Goal: Task Accomplishment & Management: Manage account settings

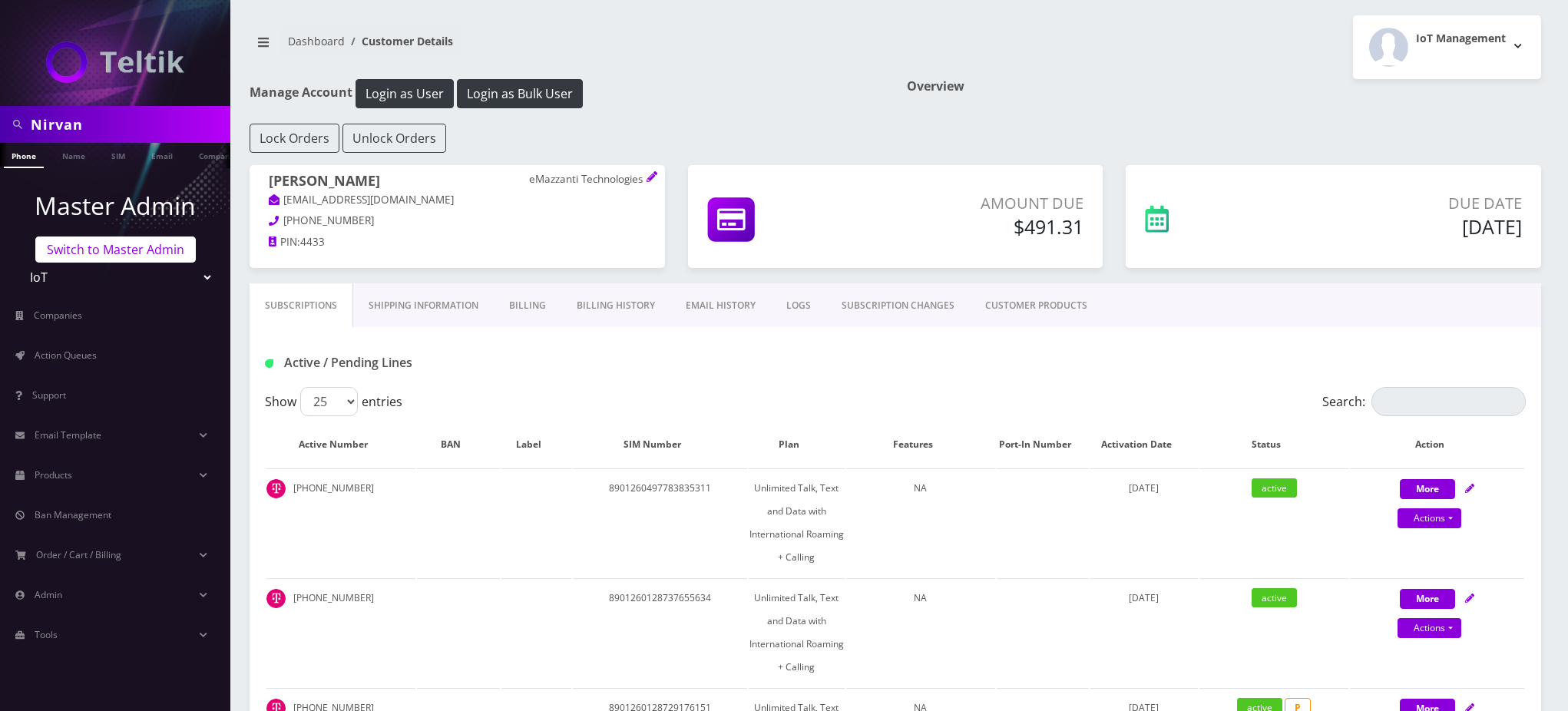
scroll to position [988, 0]
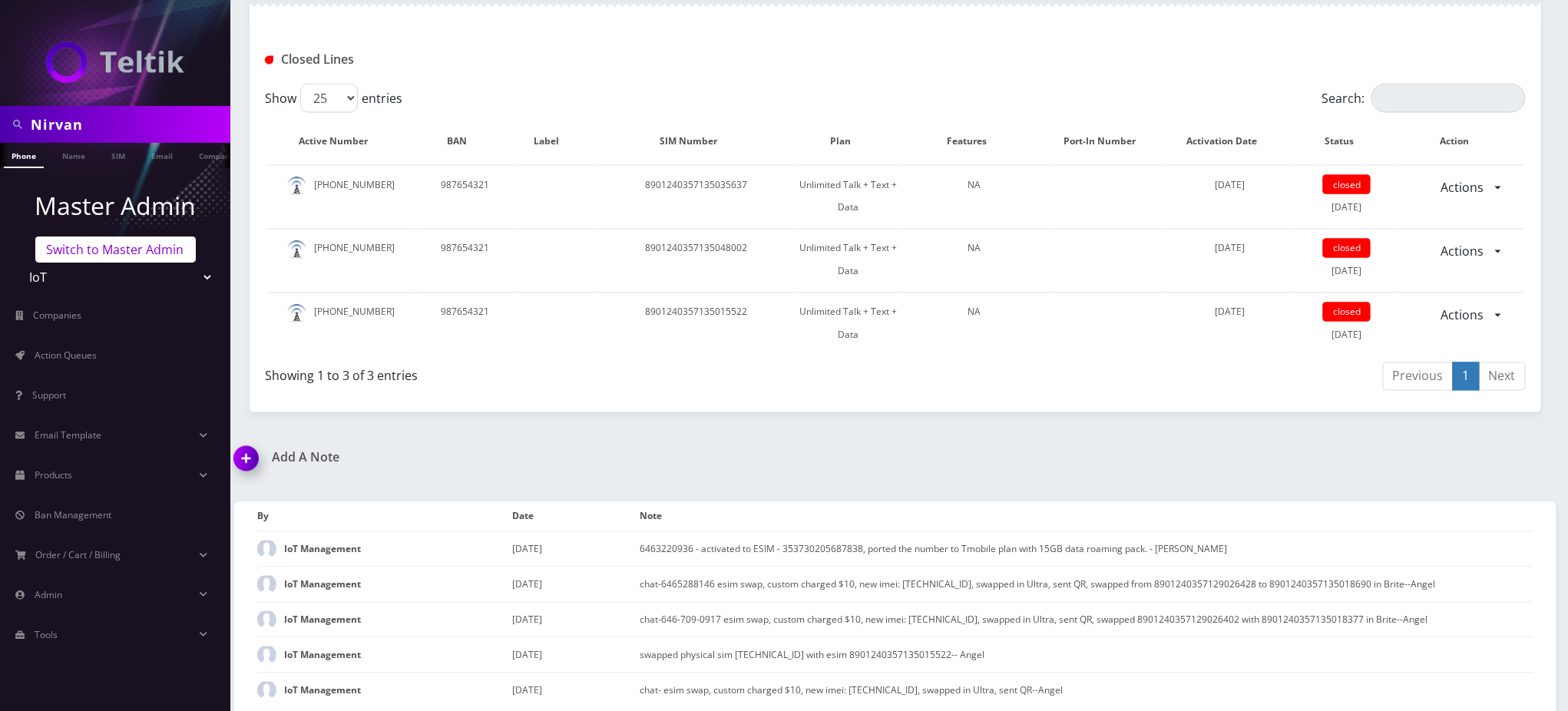
click at [124, 245] on link "Switch to Master Admin" at bounding box center [115, 249] width 161 height 26
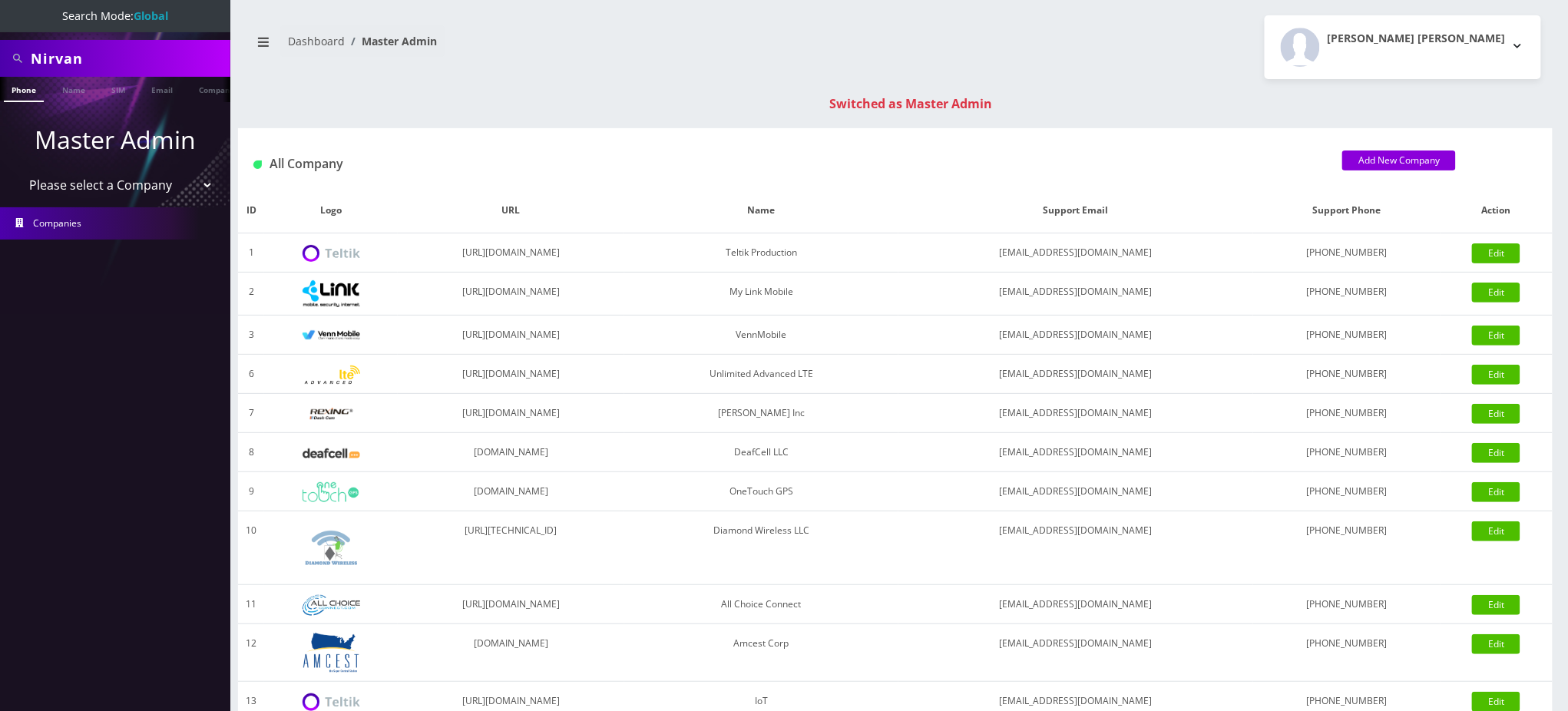
drag, startPoint x: 120, startPoint y: 55, endPoint x: 0, endPoint y: 55, distance: 120.0
click at [0, 55] on div "Nirvan" at bounding box center [115, 59] width 231 height 37
type input "9296274960"
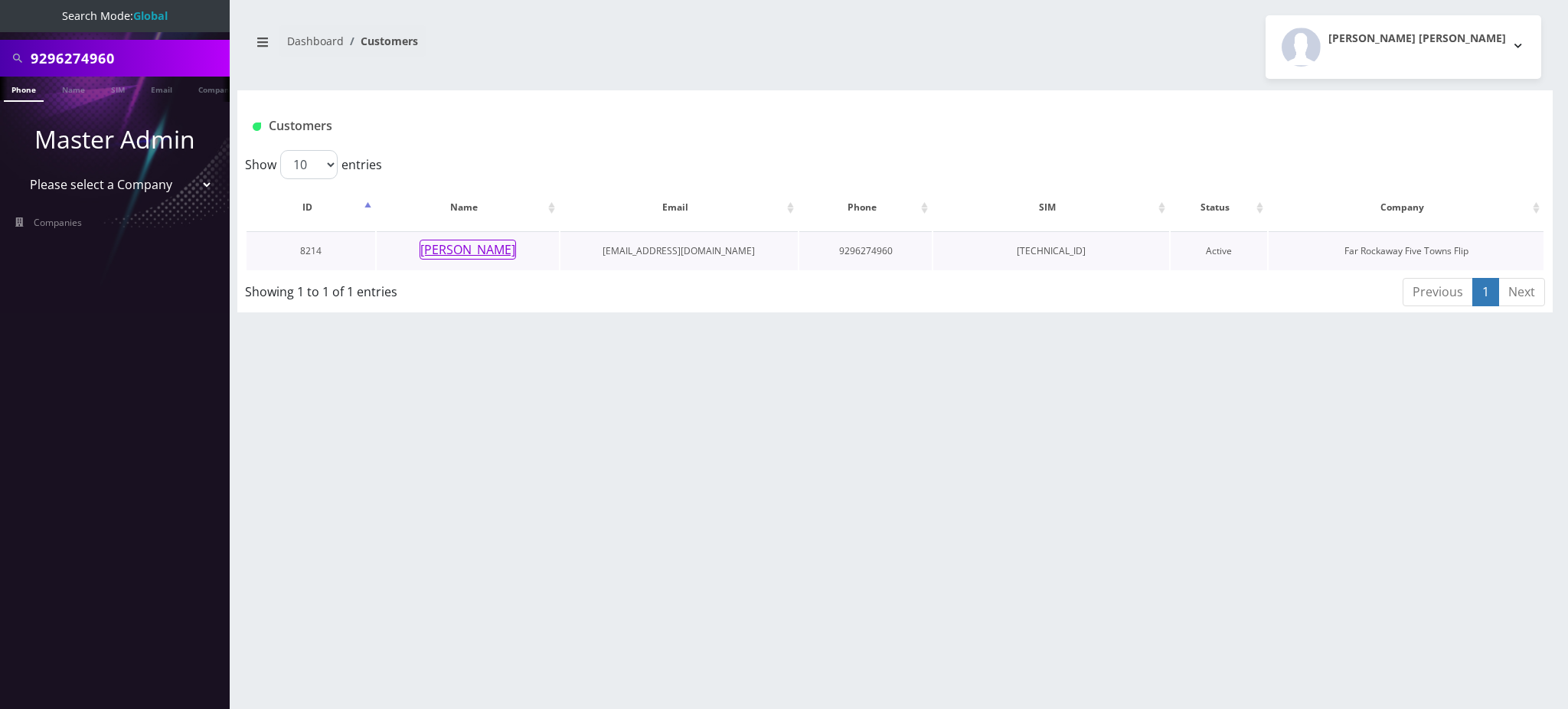
click at [490, 253] on button "miriam hecht" at bounding box center [467, 248] width 96 height 19
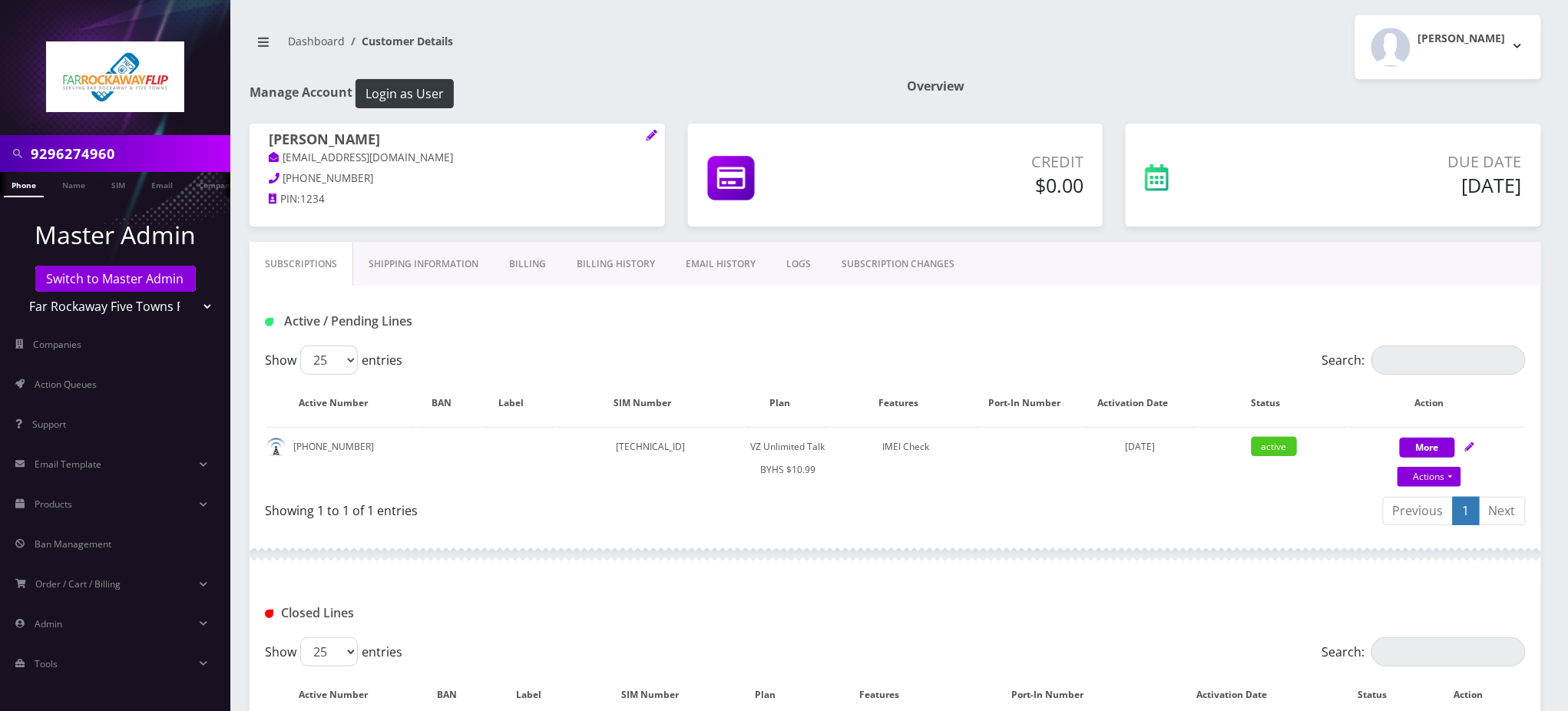
click at [90, 151] on input "9296274960" at bounding box center [128, 152] width 196 height 29
click at [752, 343] on div "Active / Pending Lines" at bounding box center [895, 315] width 1292 height 59
click at [704, 72] on div "Dashboard Customer Details Tzvi Lieberman Logout" at bounding box center [896, 47] width 1315 height 64
click at [878, 267] on link "SUBSCRIPTION CHANGES" at bounding box center [897, 264] width 143 height 45
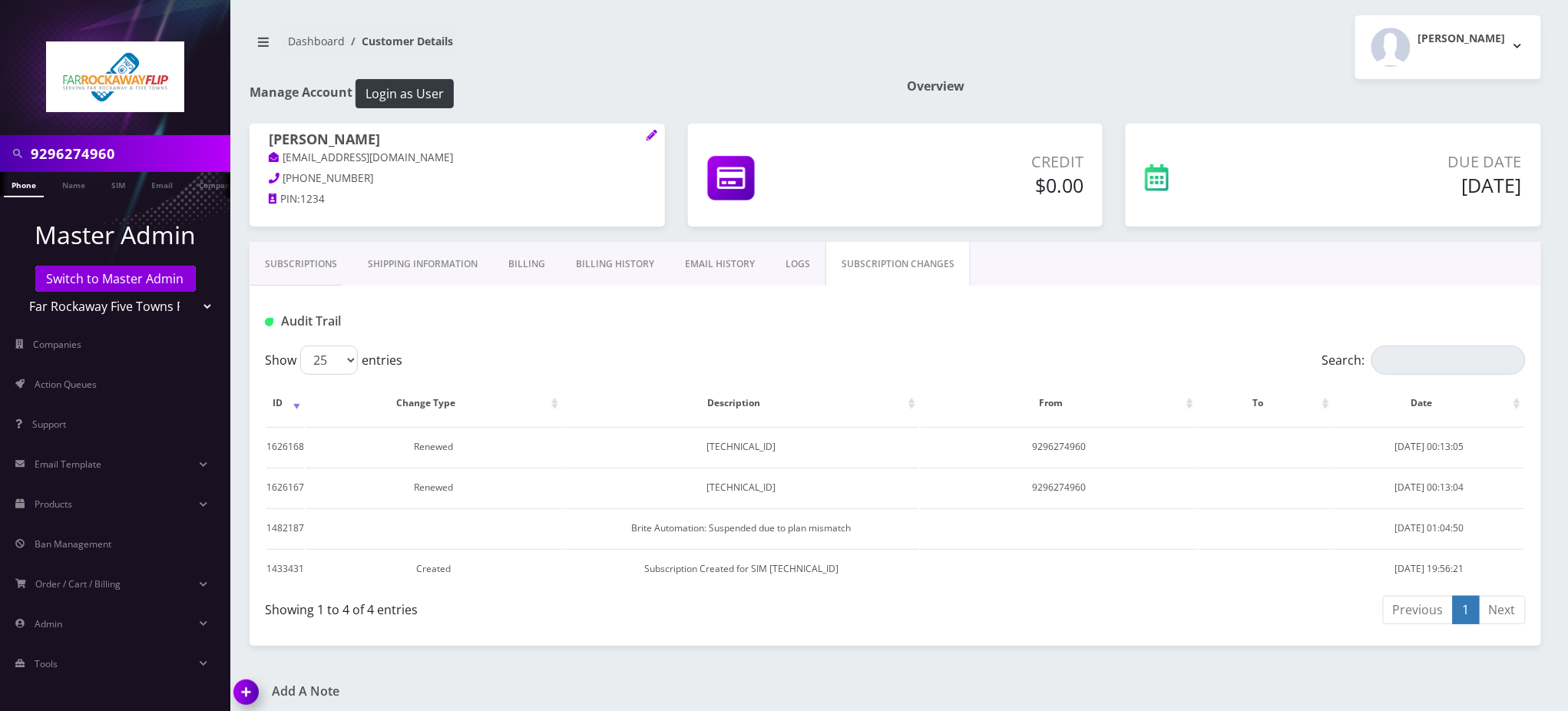
click at [307, 266] on link "Subscriptions" at bounding box center [300, 264] width 103 height 45
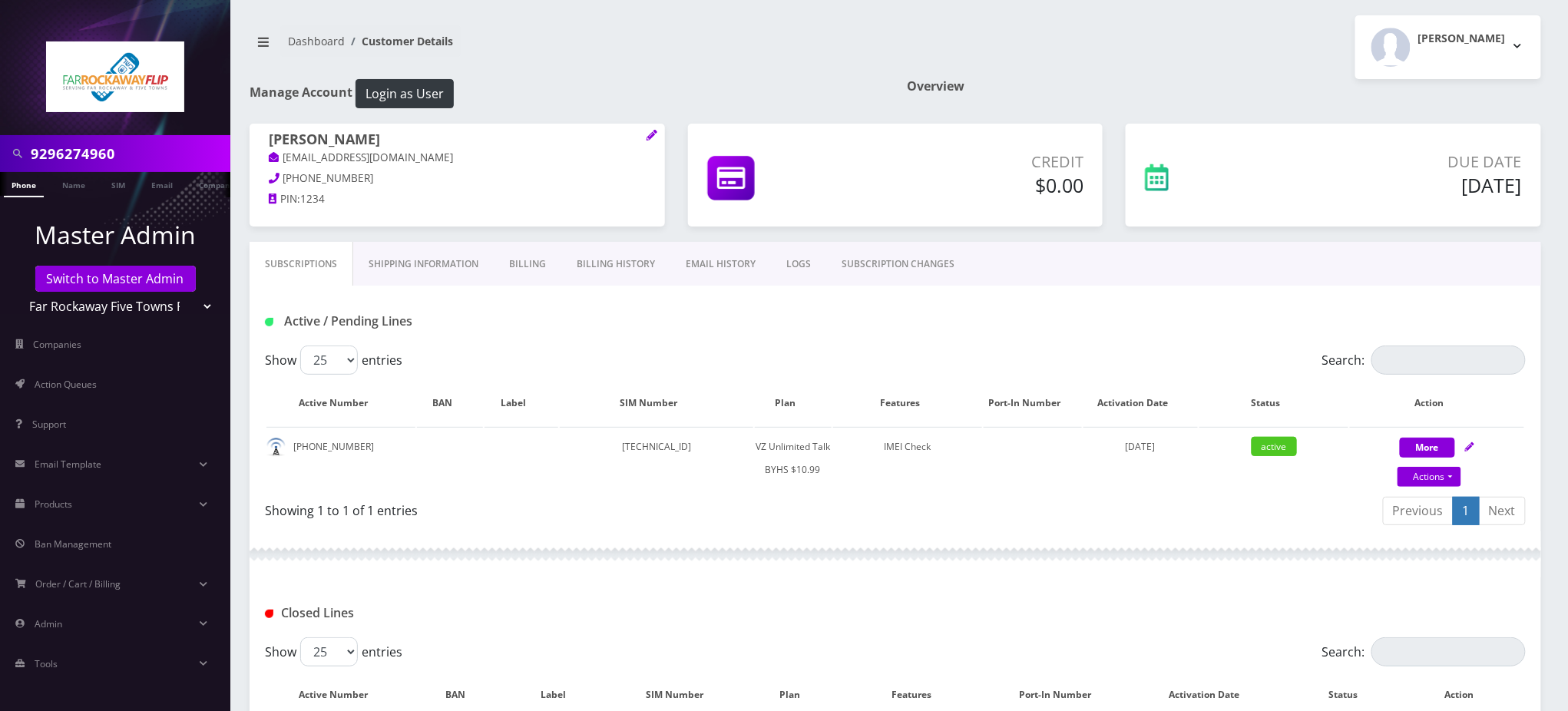
click at [797, 263] on link "LOGS" at bounding box center [798, 264] width 55 height 45
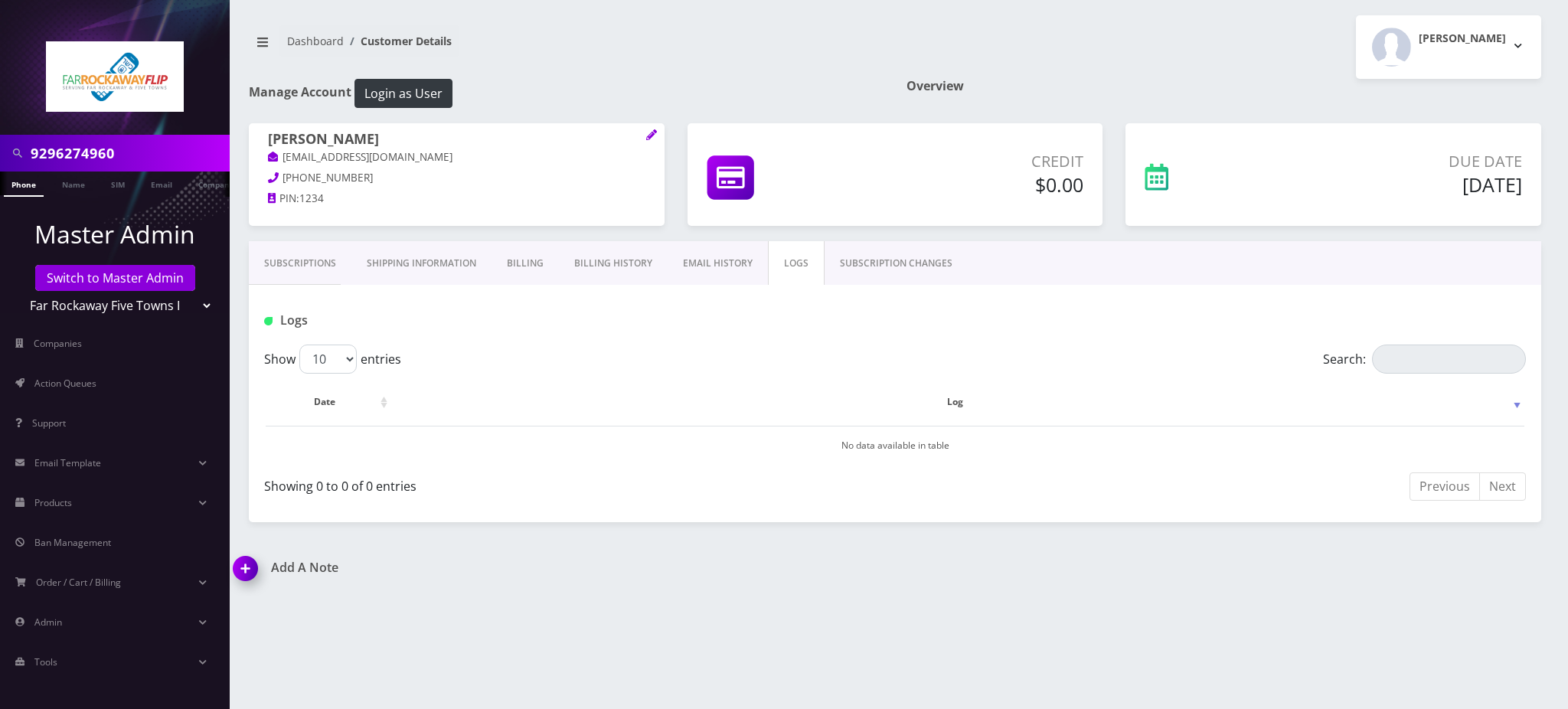
click at [655, 339] on div "Logs" at bounding box center [895, 314] width 1293 height 59
click at [291, 258] on link "Subscriptions" at bounding box center [300, 263] width 103 height 44
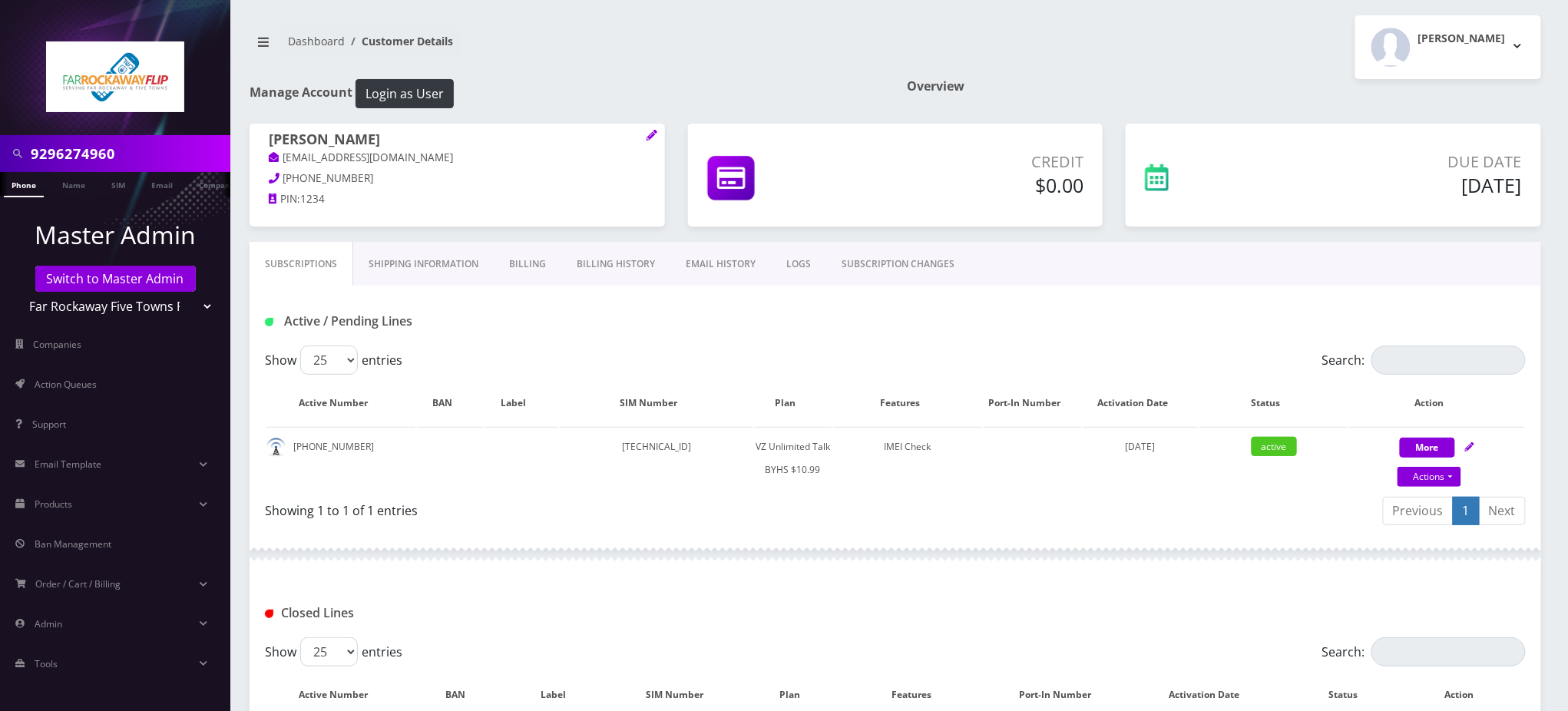
click at [90, 145] on input "9296274960" at bounding box center [128, 152] width 196 height 29
click at [89, 145] on input "9296274960" at bounding box center [128, 152] width 196 height 29
click at [1433, 472] on link "Actions" at bounding box center [1429, 476] width 64 height 20
select select "467"
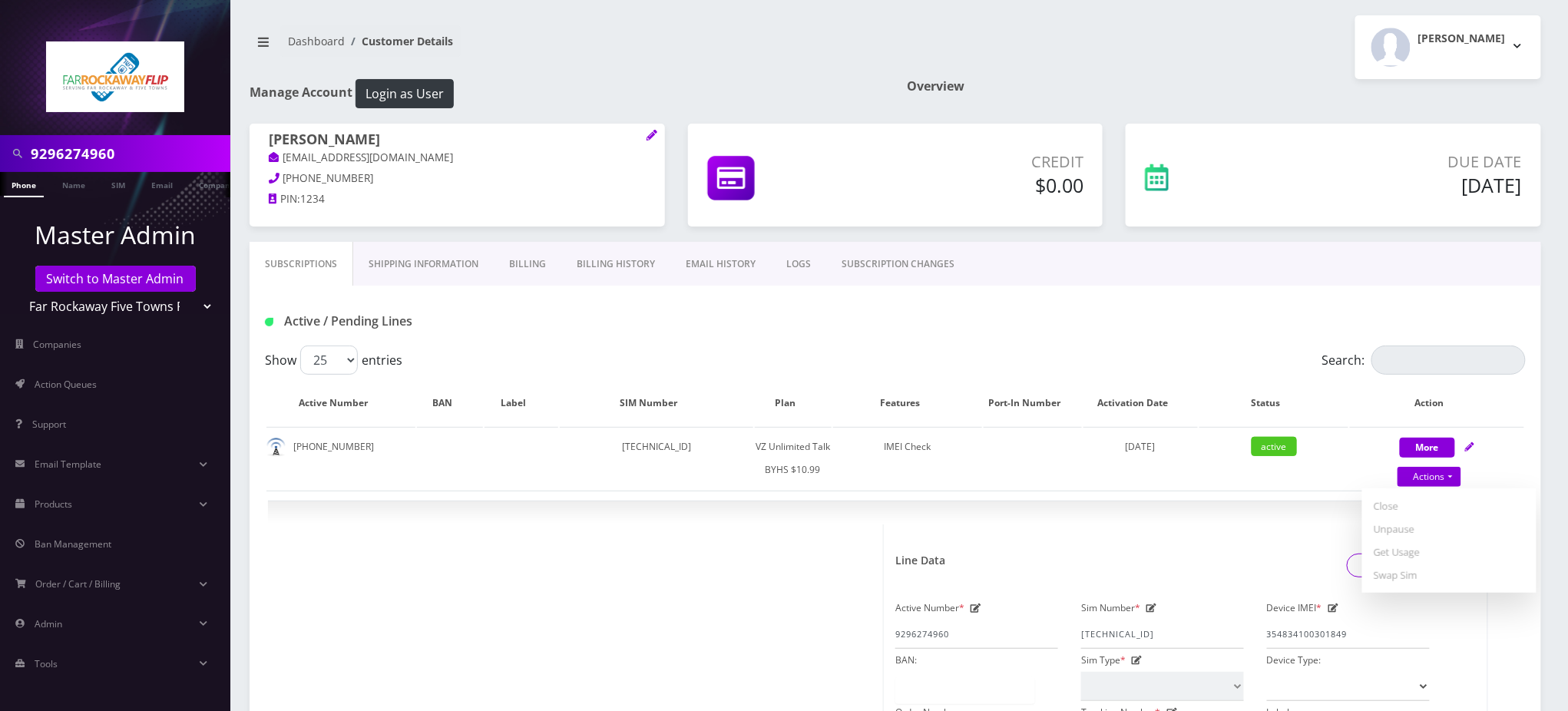
drag, startPoint x: 1122, startPoint y: 38, endPoint x: 1125, endPoint y: 21, distance: 17.3
click at [1124, 29] on div "Tzvi Lieberman Logout" at bounding box center [1224, 47] width 658 height 64
